Goal: Find specific page/section: Find specific page/section

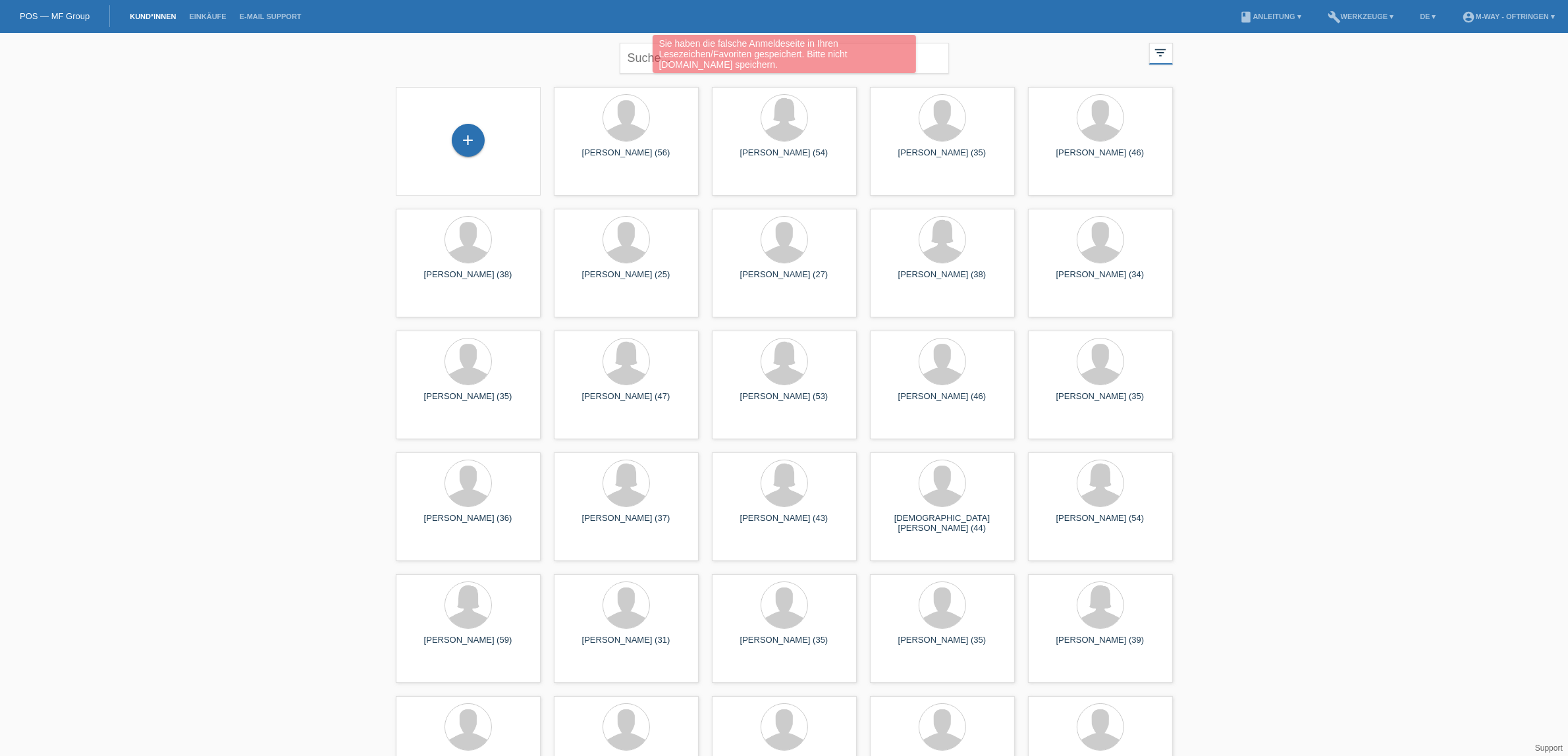
click at [640, 58] on div "Sie haben die falsche Anmeldeseite in Ihren Lesezeichen/Favoriten gespeichert. …" at bounding box center [783, 56] width 941 height 42
click at [645, 56] on div "Sie haben die falsche Anmeldeseite in Ihren Lesezeichen/Favoriten gespeichert. …" at bounding box center [783, 56] width 941 height 42
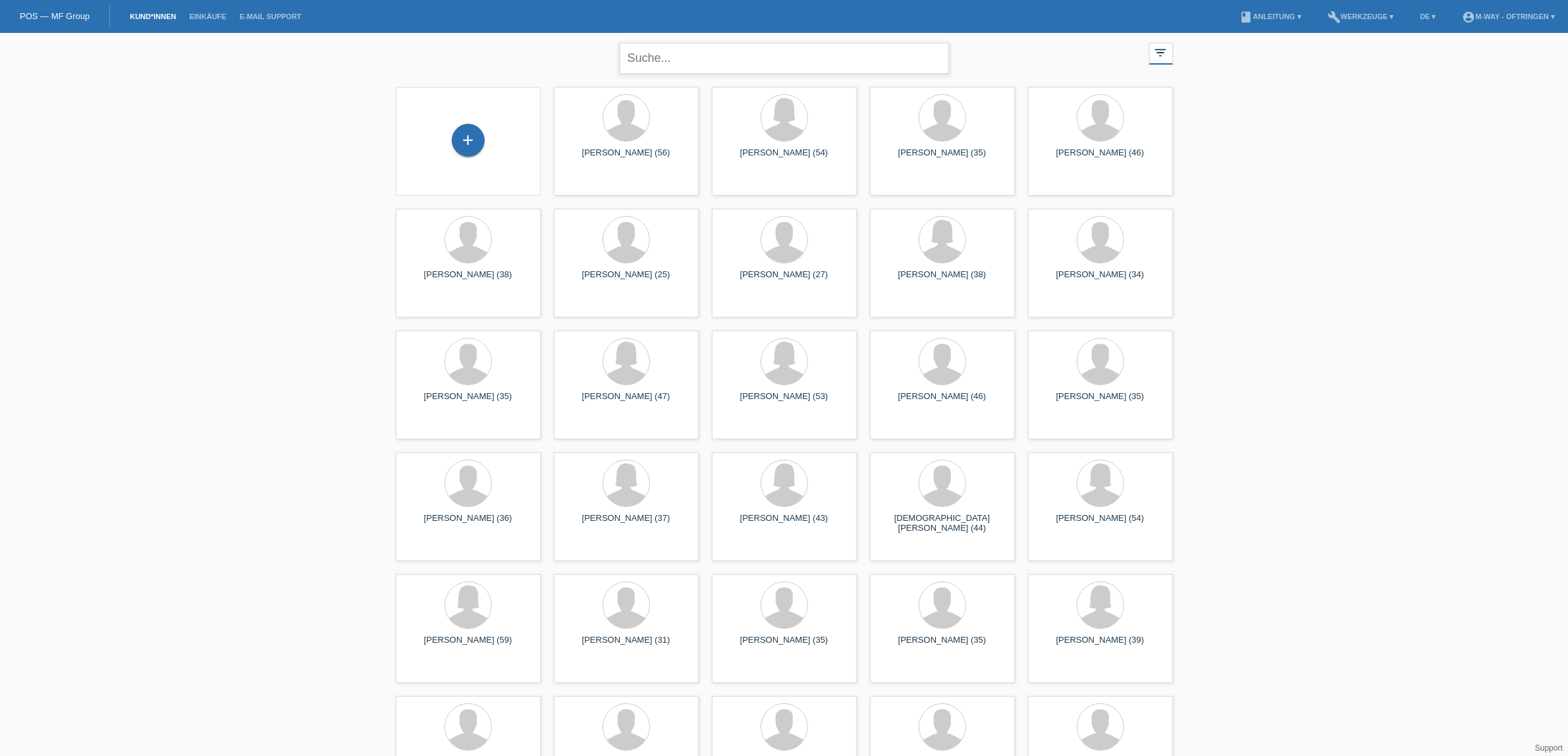
click at [679, 56] on input "text" at bounding box center [784, 58] width 329 height 31
type input "ivo gorza"
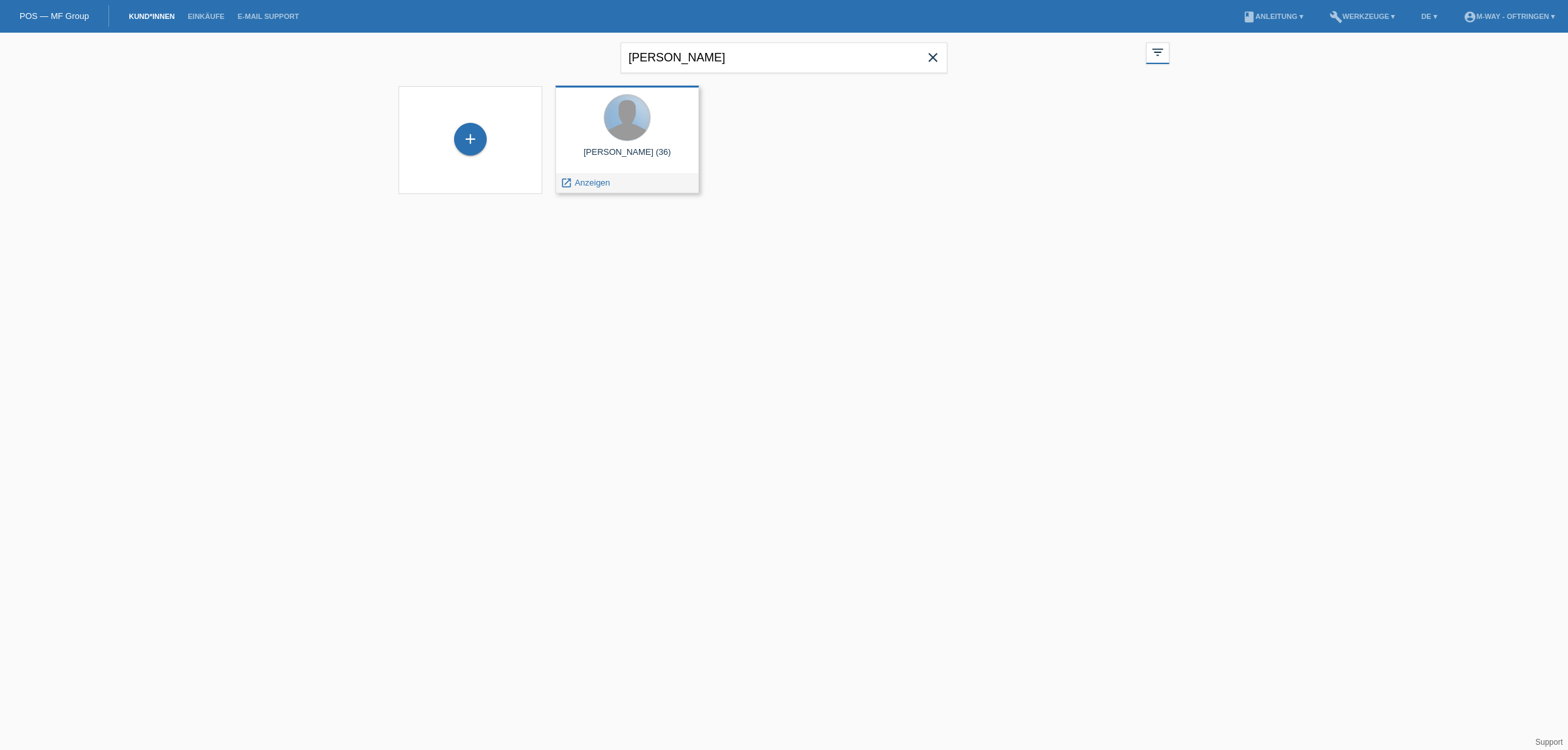
click at [636, 128] on div at bounding box center [627, 118] width 45 height 45
click at [637, 139] on div at bounding box center [626, 118] width 122 height 49
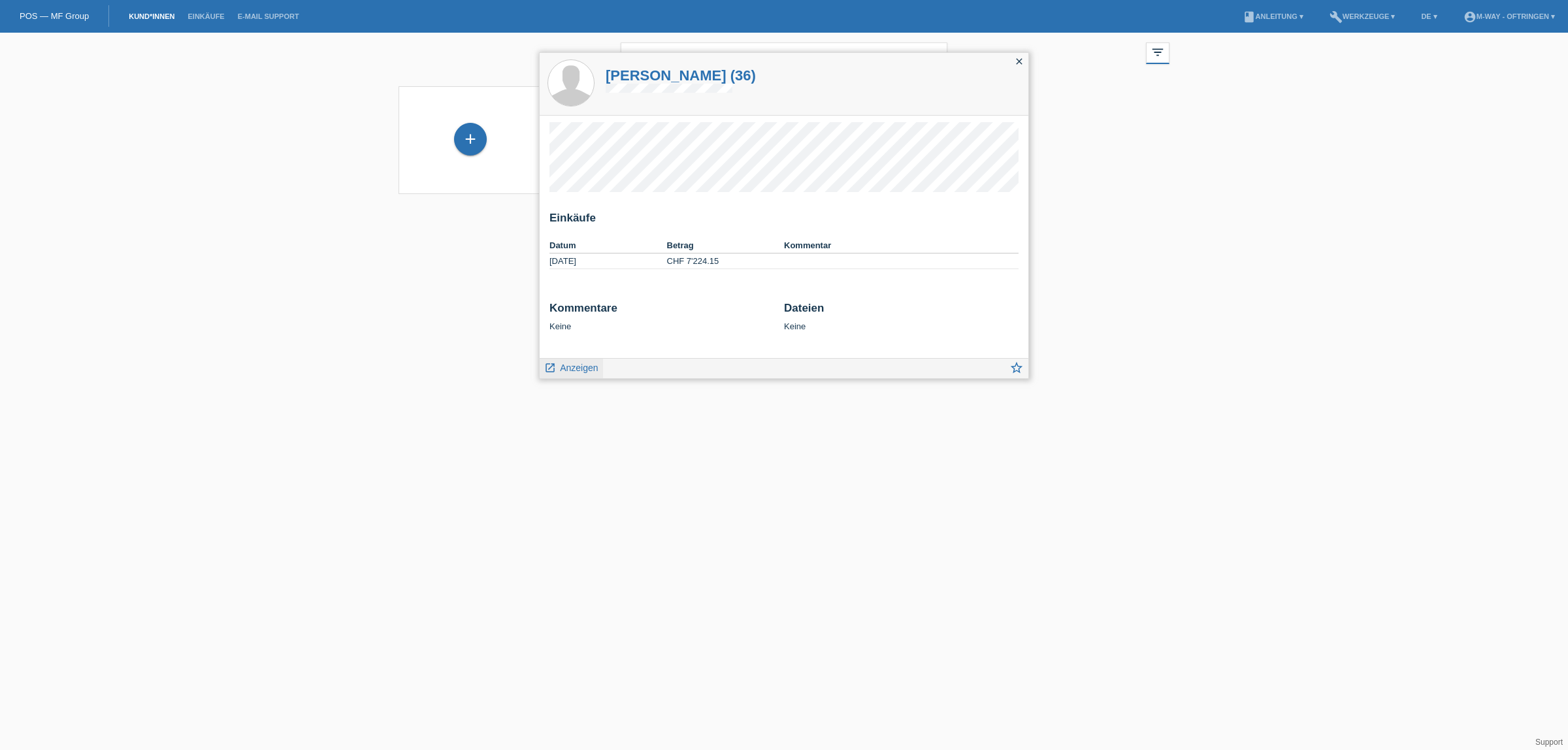
click at [582, 367] on span "Anzeigen" at bounding box center [578, 367] width 38 height 11
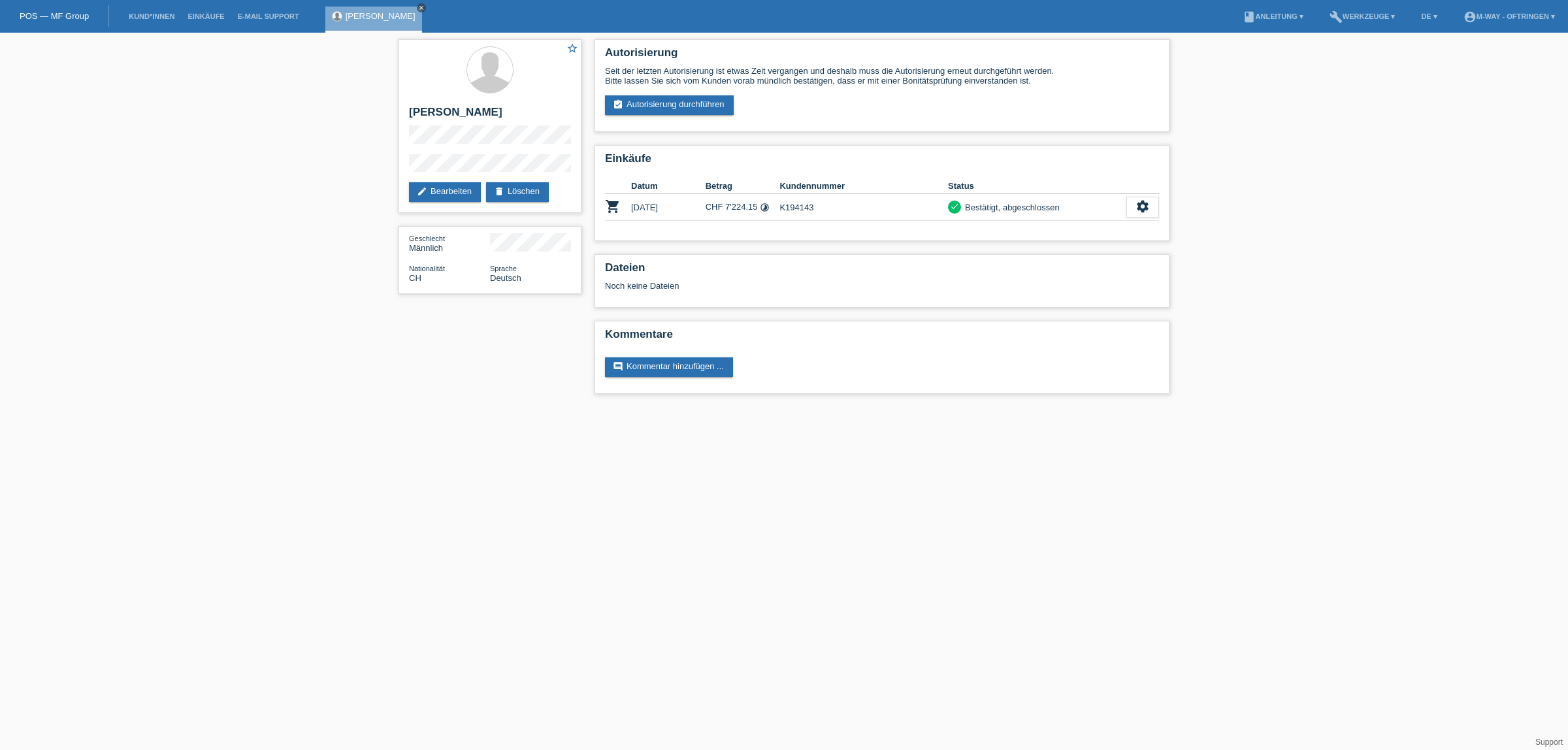
click at [417, 7] on link "close" at bounding box center [421, 7] width 9 height 9
click at [79, 19] on link "POS — MF Group" at bounding box center [54, 16] width 69 height 10
